Goal: Task Accomplishment & Management: Manage account settings

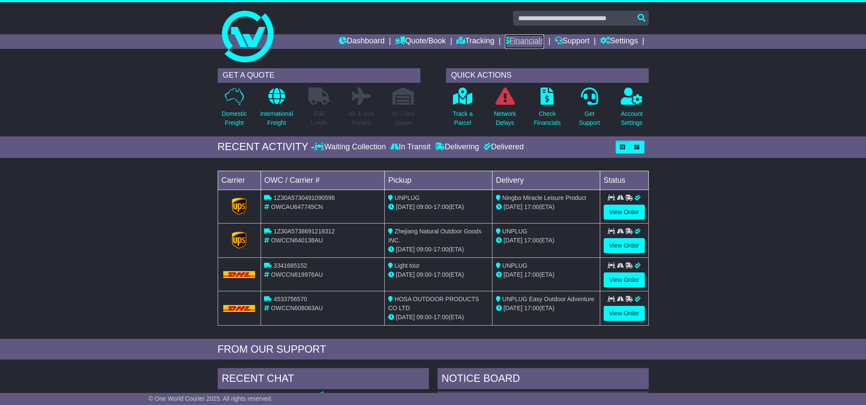
click at [523, 42] on link "Financials" at bounding box center [524, 41] width 39 height 15
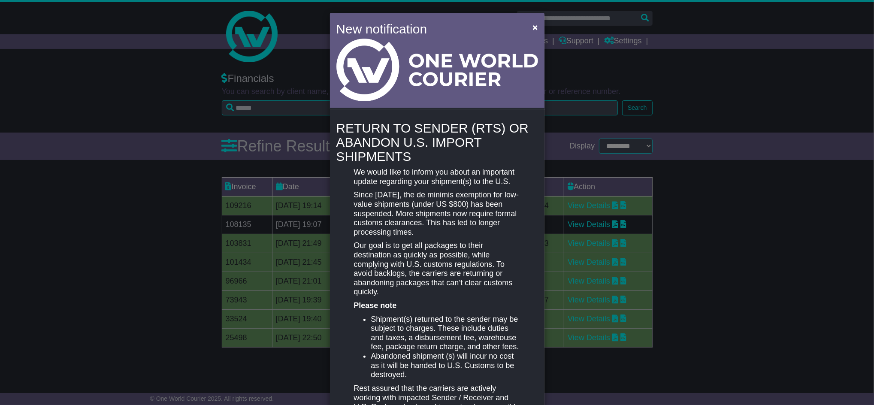
click at [626, 152] on div "New notification × RETURN TO SENDER (RTS) OR ABANDON U.S. IMPORT SHIPMENTS We w…" at bounding box center [437, 202] width 874 height 405
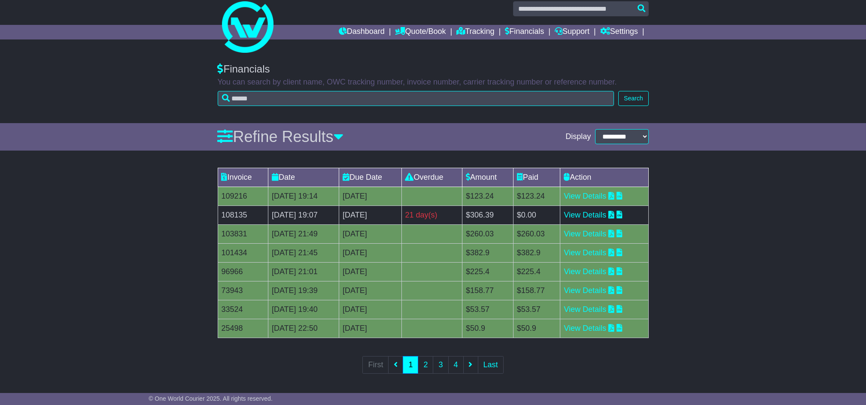
scroll to position [10, 0]
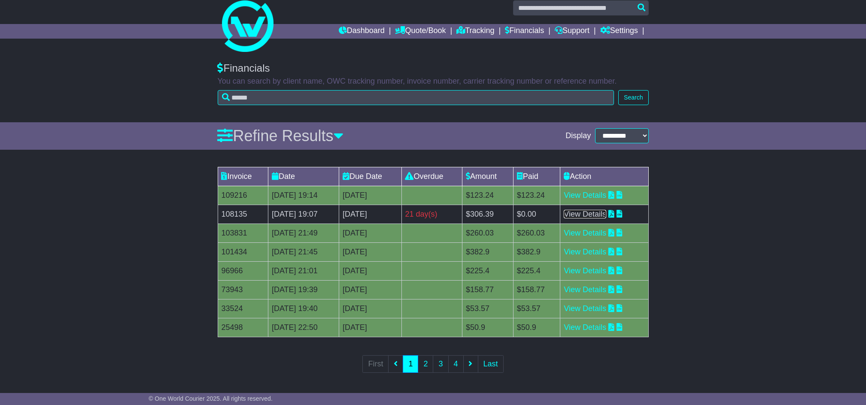
click at [600, 212] on link "View Details" at bounding box center [585, 214] width 42 height 9
click at [519, 28] on link "Financials" at bounding box center [524, 31] width 39 height 15
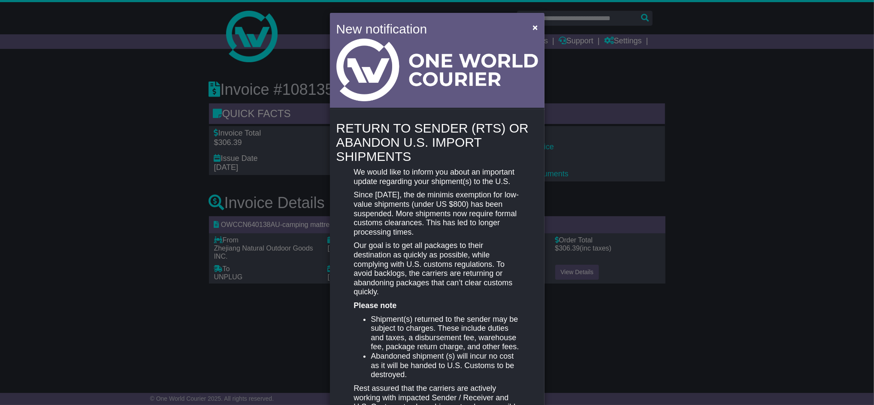
click at [632, 140] on div "New notification × RETURN TO SENDER (RTS) OR ABANDON U.S. IMPORT SHIPMENTS We w…" at bounding box center [437, 202] width 874 height 405
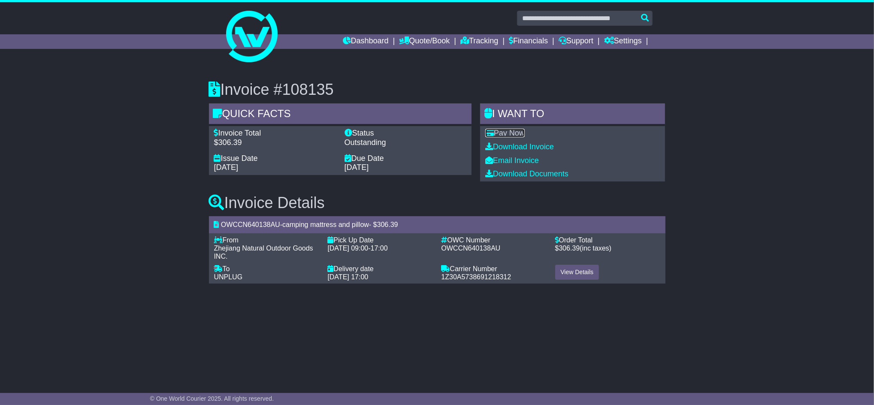
click at [512, 133] on link "Pay Now" at bounding box center [504, 133] width 39 height 9
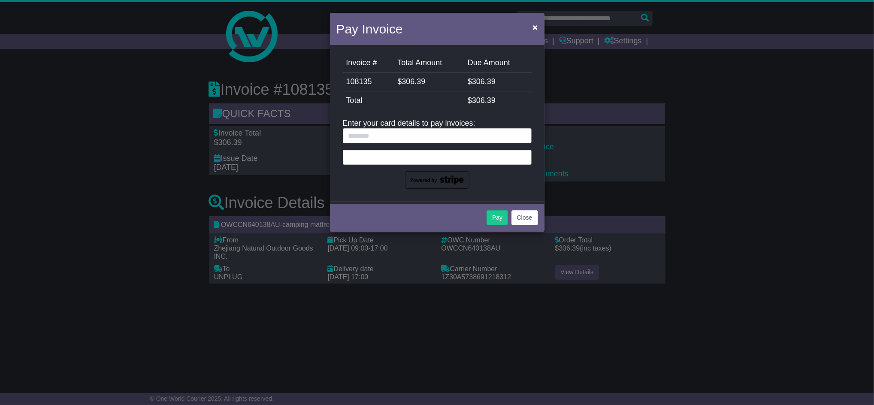
click at [617, 136] on div "Pay Invoice × Invoice # Total Amount Due Amount 108135 $ 306.39 $ 306.39 Stripe…" at bounding box center [437, 202] width 874 height 405
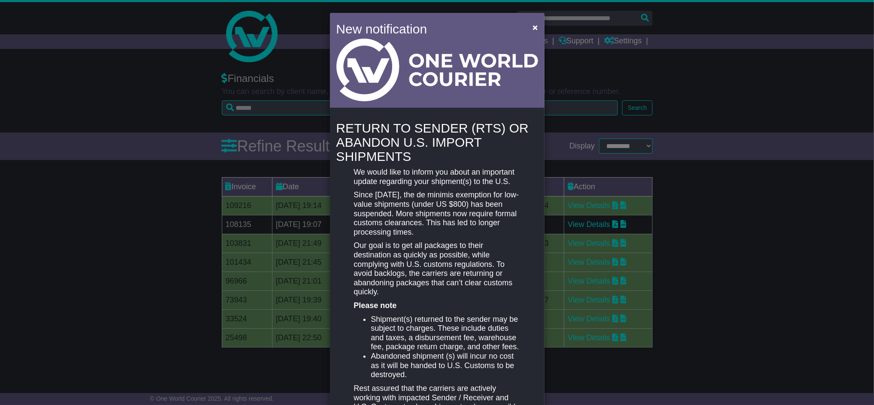
click at [621, 177] on div "New notification × RETURN TO SENDER (RTS) OR ABANDON U.S. IMPORT SHIPMENTS We w…" at bounding box center [437, 202] width 874 height 405
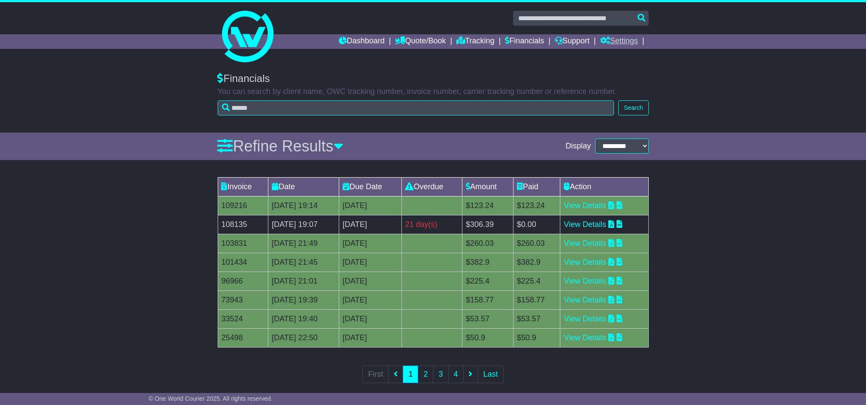
click at [603, 38] on icon at bounding box center [605, 40] width 10 height 8
click at [614, 53] on link "Settings" at bounding box center [634, 56] width 68 height 9
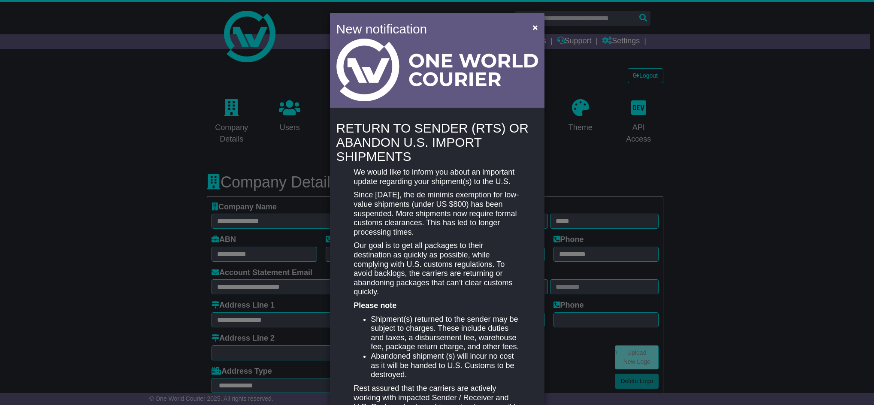
select select "**"
click at [239, 146] on div "New notification × RETURN TO SENDER (RTS) OR ABANDON U.S. IMPORT SHIPMENTS We w…" at bounding box center [437, 202] width 874 height 405
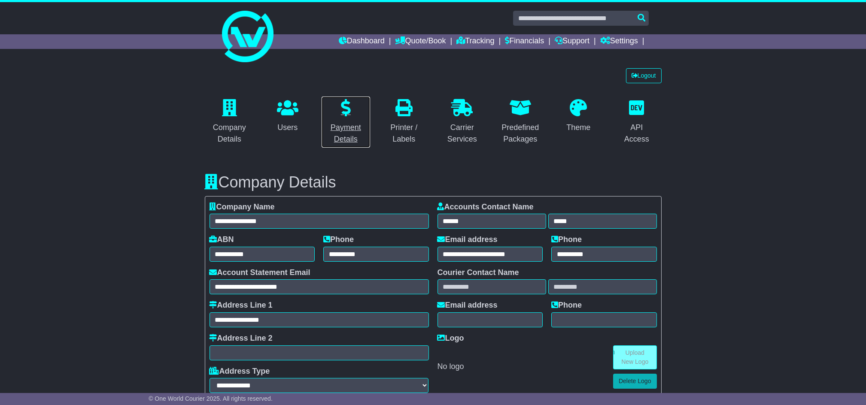
click at [348, 123] on div "Payment Details" at bounding box center [346, 133] width 39 height 23
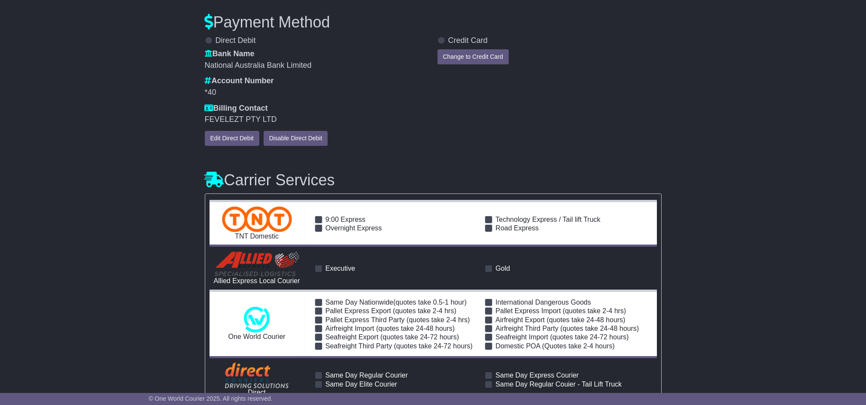
scroll to position [819, 0]
